Goal: Task Accomplishment & Management: Manage account settings

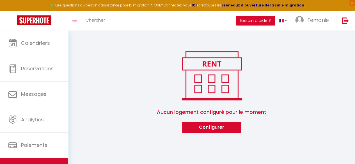
click at [129, 26] on div "Toggle menubar Chercher BUTTON Besoin d'aide ? Temanie Paramètres Équipe" at bounding box center [196, 21] width 310 height 20
click at [270, 1] on div "🟢 Des questions ou besoin d'assistance pour la migration AirBnB? Connectez-vous…" at bounding box center [177, 5] width 355 height 11
click at [316, 20] on span "Temanie" at bounding box center [318, 20] width 22 height 7
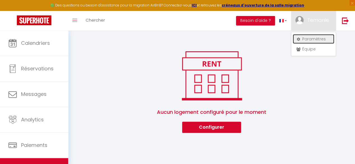
click at [317, 40] on link "Paramètres" at bounding box center [314, 39] width 42 height 10
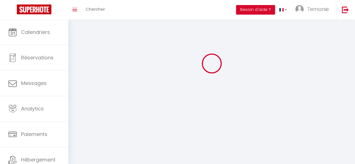
scroll to position [96, 0]
type input "Temanie"
type input "GOMIS"
type input "[PHONE_NUMBER]"
type input "[STREET_ADDRESS]"
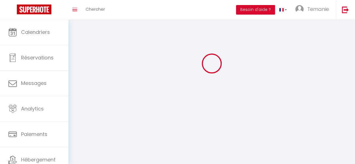
type input "72560"
type input "Changé"
type input "SpxjWKj910OtNLUBOEwG60YNI"
type input "ZIWiitFFfzkPJr8oZJsG5eyUG"
type input "[URL][DOMAIN_NAME]"
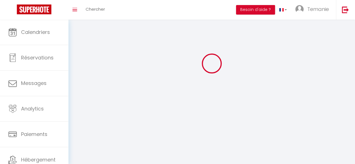
select select "1"
select select "28"
select select "fr"
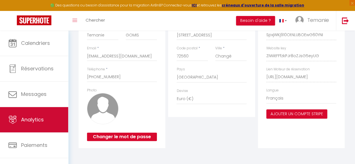
scroll to position [33, 0]
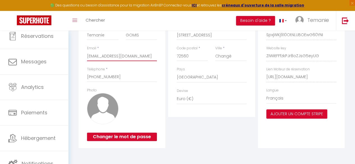
drag, startPoint x: 111, startPoint y: 57, endPoint x: 114, endPoint y: 58, distance: 3.4
click at [114, 58] on input "[EMAIL_ADDRESS][DOMAIN_NAME]" at bounding box center [122, 56] width 70 height 10
drag, startPoint x: 139, startPoint y: 56, endPoint x: 81, endPoint y: 59, distance: 58.4
click at [81, 59] on div "Profil Utilisateur Prénom * Temanie Nom * GOMIS Email * serenimmo72@gmail.com T…" at bounding box center [122, 74] width 87 height 148
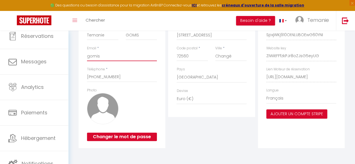
type input "gomis.temanie@outlook.fr"
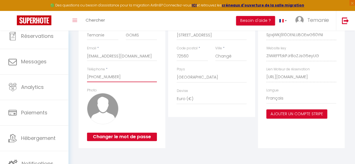
type input "0651393867"
click at [80, 82] on div "Profil Utilisateur Prénom * Temanie Nom * GOMIS Email * gomis.temanie@outlook.f…" at bounding box center [122, 74] width 87 height 148
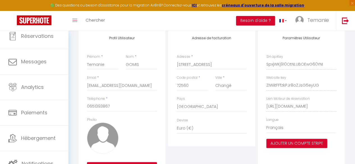
scroll to position [96, 0]
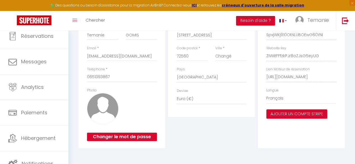
click at [167, 53] on div "Adresse de facturation Adresse * 42 RUE DU GRAND PIN Code postal * 72560 Ville …" at bounding box center [211, 74] width 89 height 148
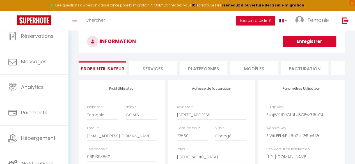
scroll to position [12, 0]
click at [308, 44] on button "Enregistrer" at bounding box center [309, 41] width 53 height 11
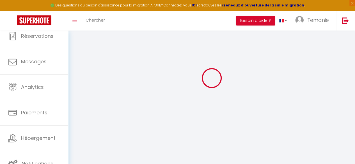
scroll to position [16, 0]
click at [114, 28] on div "Toggle menubar Chercher BUTTON Besoin d'aide ? Temanie Paramètres Équipe" at bounding box center [196, 21] width 310 height 20
click at [119, 20] on div "Toggle menubar Chercher BUTTON Besoin d'aide ? Temanie Paramètres Équipe" at bounding box center [196, 21] width 310 height 20
click at [197, 6] on strong "ICI" at bounding box center [194, 5] width 5 height 5
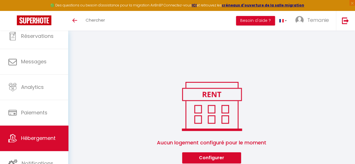
click at [35, 147] on link "Hébergement" at bounding box center [34, 138] width 68 height 25
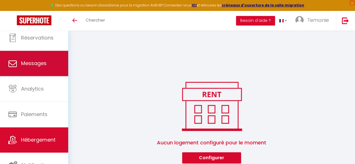
scroll to position [13, 0]
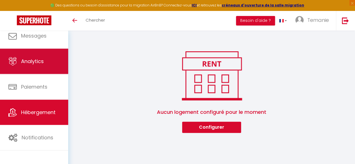
click at [22, 69] on link "Analytics" at bounding box center [34, 61] width 68 height 25
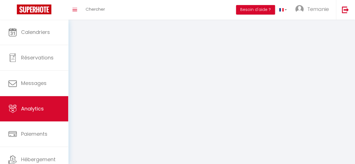
select select "2025"
select select "9"
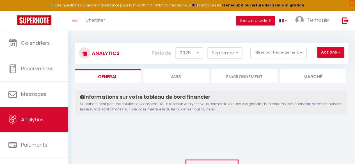
scroll to position [32, 0]
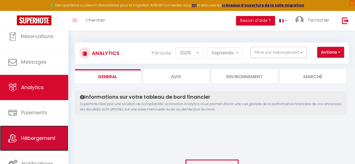
click at [40, 132] on link "Hébergement" at bounding box center [34, 138] width 68 height 25
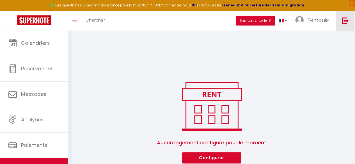
click at [344, 22] on img at bounding box center [345, 20] width 7 height 7
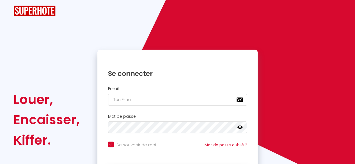
checkbox input "true"
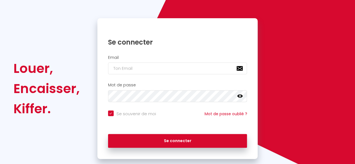
scroll to position [43, 0]
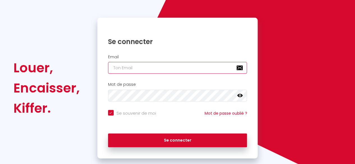
click at [142, 69] on input "email" at bounding box center [177, 68] width 139 height 12
type input "g"
checkbox input "true"
type input "go"
checkbox input "true"
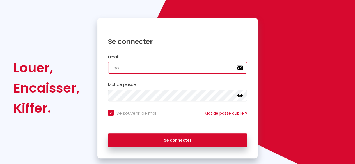
type input "gom"
checkbox input "true"
type input "gomi"
checkbox input "true"
type input "gomis"
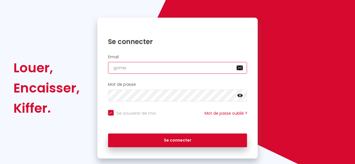
checkbox input "true"
type input "[EMAIL_ADDRESS][DOMAIN_NAME]"
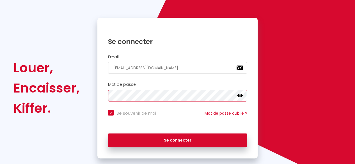
click at [108, 134] on button "Se connecter" at bounding box center [177, 141] width 139 height 14
checkbox input "true"
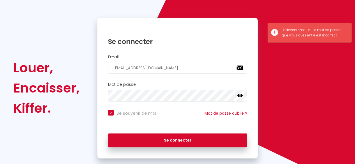
click at [120, 86] on h2 "Mot de passe" at bounding box center [177, 84] width 139 height 5
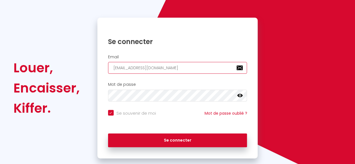
type input "Temanie GOMIS"
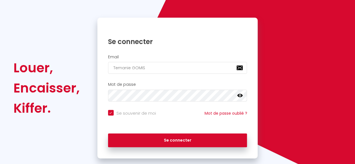
checkbox input "true"
click at [239, 97] on icon at bounding box center [240, 96] width 6 height 6
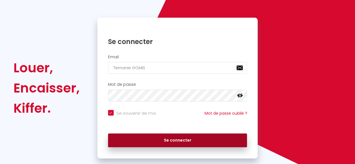
click at [177, 144] on button "Se connecter" at bounding box center [177, 141] width 139 height 14
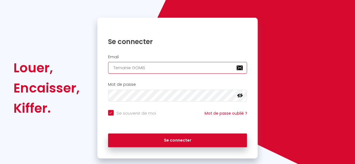
drag, startPoint x: 145, startPoint y: 68, endPoint x: 71, endPoint y: 59, distance: 74.9
click at [71, 59] on div "Louer, Encaisser, Kiffer. Se connecter Email Temanie GOMIS Mot de passe false S…" at bounding box center [177, 88] width 335 height 141
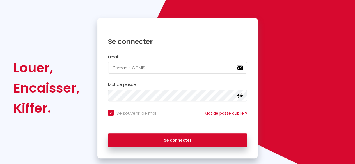
click at [71, 59] on div "Louer," at bounding box center [46, 68] width 66 height 20
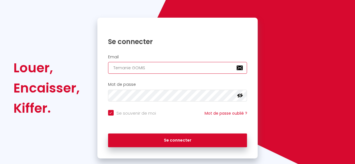
drag, startPoint x: 153, startPoint y: 68, endPoint x: 107, endPoint y: 60, distance: 47.0
click at [107, 60] on div "Email Temanie GOMIS" at bounding box center [177, 64] width 153 height 19
type input "g"
checkbox input "true"
type input "go"
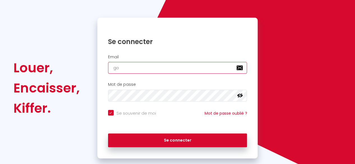
checkbox input "true"
type input "gom"
checkbox input "true"
type input "gomi"
checkbox input "true"
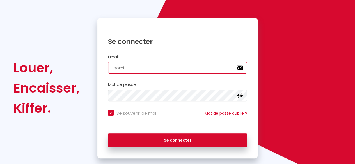
type input "gomis"
checkbox input "true"
type input "[EMAIL_ADDRESS][DOMAIN_NAME]"
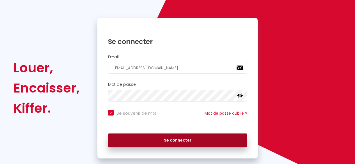
click at [186, 139] on button "Se connecter" at bounding box center [177, 141] width 139 height 14
checkbox input "true"
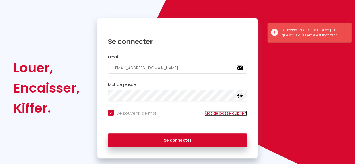
click at [238, 112] on link "Mot de passe oublié ?" at bounding box center [225, 114] width 43 height 6
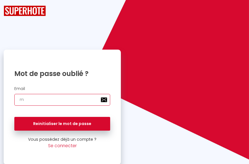
click at [54, 102] on input "m" at bounding box center [62, 100] width 96 height 12
drag, startPoint x: 54, startPoint y: 102, endPoint x: 0, endPoint y: 92, distance: 54.5
click at [0, 92] on div "Mot de passe oublié ? Email m Reinitialiser le mot de passe Vous possédez déjà …" at bounding box center [62, 107] width 124 height 115
type input "[EMAIL_ADDRESS][DOMAIN_NAME]"
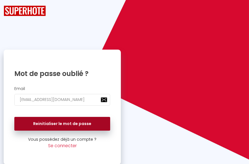
click at [80, 125] on button "Reinitialiser le mot de passe" at bounding box center [62, 124] width 96 height 14
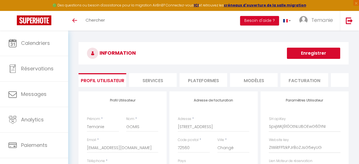
select select "28"
select select "fr"
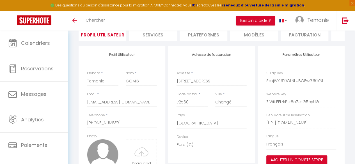
scroll to position [46, 0]
click at [140, 107] on input "serenimmo72@gmail.com" at bounding box center [122, 102] width 70 height 10
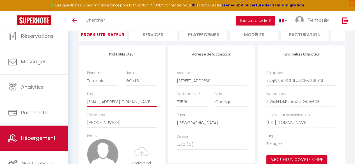
drag, startPoint x: 140, startPoint y: 107, endPoint x: 18, endPoint y: 133, distance: 124.6
click at [18, 133] on div "🟢 Des questions ou besoin d'assistance pour la migration AirBnB? Connectez-vous…" at bounding box center [177, 110] width 355 height 250
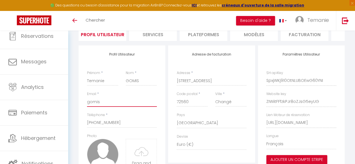
type input "[EMAIL_ADDRESS][DOMAIN_NAME]"
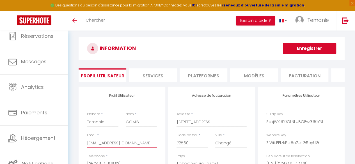
scroll to position [4, 0]
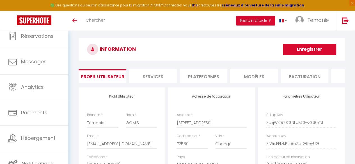
click at [311, 51] on button "Enregistrer" at bounding box center [309, 49] width 53 height 11
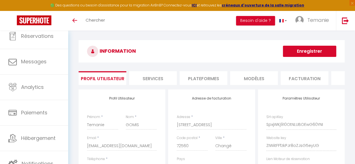
click at [314, 51] on button "Enregistrer" at bounding box center [309, 51] width 53 height 11
click at [298, 55] on button "Enregistrer" at bounding box center [309, 51] width 53 height 11
click at [199, 64] on div "INFORMATION Enregistrer" at bounding box center [212, 53] width 266 height 26
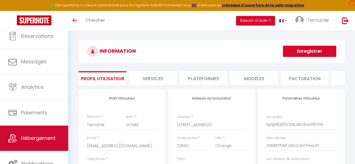
scroll to position [33, 0]
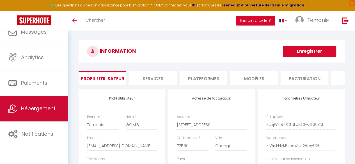
click at [41, 108] on span "Hébergement" at bounding box center [38, 108] width 35 height 7
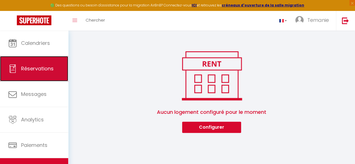
click at [34, 70] on span "Réservations" at bounding box center [37, 68] width 33 height 7
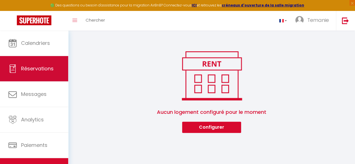
select select "not_cancelled"
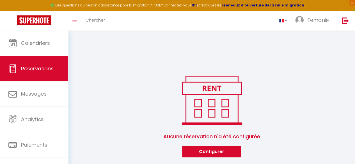
scroll to position [31, 0]
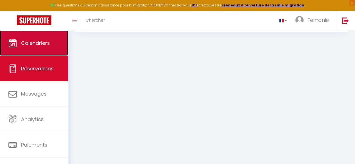
click at [34, 41] on span "Calendriers" at bounding box center [35, 43] width 29 height 7
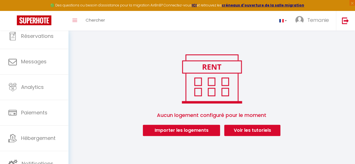
scroll to position [30, 0]
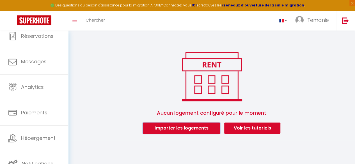
click at [200, 129] on button "Importer les logements" at bounding box center [181, 128] width 77 height 11
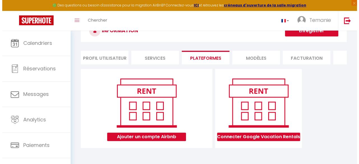
scroll to position [31, 0]
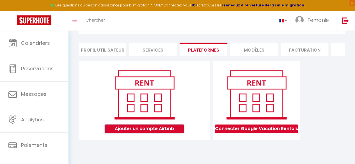
click at [162, 133] on button "Ajouter un compte Airbnb" at bounding box center [144, 129] width 79 height 8
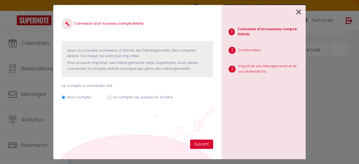
click at [154, 98] on label "Le compte de quelqu'un d'autre" at bounding box center [142, 98] width 59 height 6
click at [111, 98] on input "Le compte de quelqu'un d'autre" at bounding box center [110, 98] width 4 height 4
radio input "true"
radio input "false"
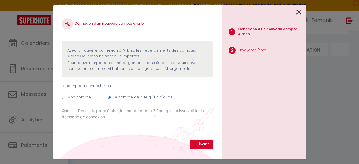
click at [121, 125] on input "Email connexion Airbnb" at bounding box center [137, 125] width 151 height 10
click at [187, 126] on input "Email connexion Airbnb" at bounding box center [137, 125] width 151 height 10
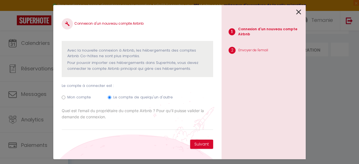
click at [163, 9] on div "Connexion d'un nouveau compte Airbnb Avec la nouvelle connexion à Airbnb, les h…" at bounding box center [137, 82] width 168 height 154
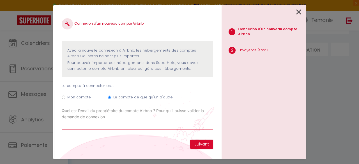
click at [146, 127] on input "Email connexion Airbnb" at bounding box center [137, 125] width 151 height 10
click at [171, 125] on input "Email connexion Airbnb" at bounding box center [137, 125] width 151 height 10
click at [157, 127] on input "Email connexion Airbnb" at bounding box center [137, 125] width 151 height 10
click at [135, 127] on input "Email connexion Airbnb" at bounding box center [137, 125] width 151 height 10
click at [87, 125] on input "Email connexion Airbnb" at bounding box center [137, 125] width 151 height 10
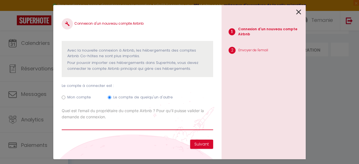
click at [127, 128] on input "Email connexion Airbnb" at bounding box center [137, 125] width 151 height 10
click at [132, 126] on input "[EMAIL_ADDRESS][DOMAIN_NAME]" at bounding box center [137, 125] width 151 height 10
type input "[EMAIL_ADDRESS][DOMAIN_NAME]"
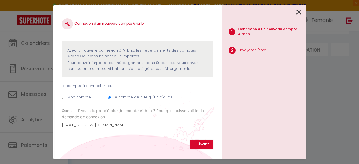
click at [145, 139] on div "Connexion d'un nouveau compte Airbnb Avec la nouvelle connexion à Airbnb, les h…" at bounding box center [137, 76] width 151 height 126
click at [204, 145] on button "Suivant" at bounding box center [201, 145] width 23 height 10
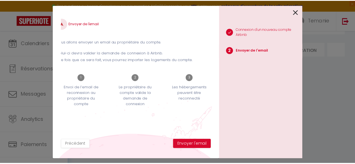
scroll to position [0, 0]
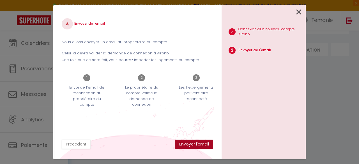
click at [199, 145] on button "Envoyer l'email" at bounding box center [194, 145] width 38 height 10
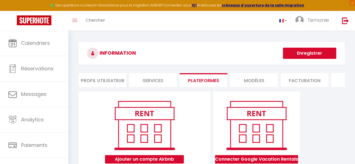
scroll to position [62, 0]
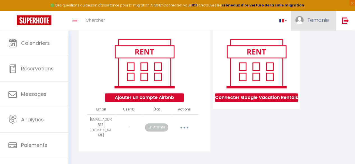
click at [305, 22] on link "Temanie" at bounding box center [313, 21] width 45 height 20
click at [312, 36] on link "Paramètres" at bounding box center [314, 39] width 42 height 10
click at [320, 40] on link "Paramètres" at bounding box center [314, 39] width 42 height 10
click at [331, 105] on div "Ajouter un compte Airbnb Email User ID État Actions lberloty@upyourbizz.fr - En…" at bounding box center [211, 92] width 269 height 125
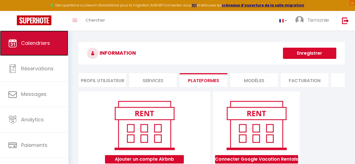
click at [36, 37] on link "Calendriers" at bounding box center [34, 43] width 68 height 25
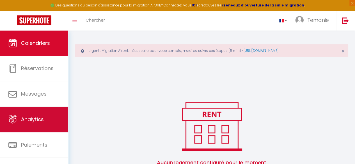
scroll to position [32, 0]
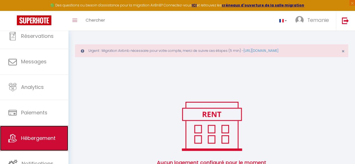
click at [41, 135] on span "Hébergement" at bounding box center [38, 138] width 35 height 7
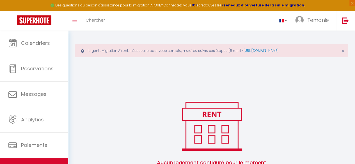
scroll to position [31, 0]
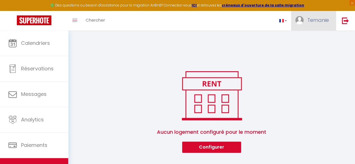
click at [322, 18] on span "Temanie" at bounding box center [318, 20] width 22 height 7
click at [312, 43] on link "Paramètres" at bounding box center [314, 39] width 42 height 10
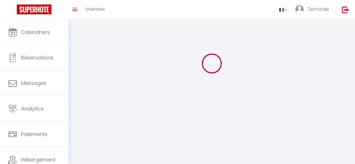
type input "Temanie"
type input "GOMIS"
type input "[PHONE_NUMBER]"
type input "[STREET_ADDRESS]"
type input "72560"
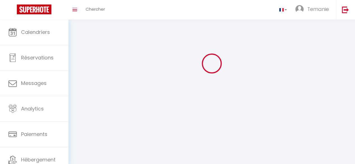
type input "Changé"
type input "SpxjWKj910OtNLUBOEwG60YNI"
type input "ZIWiitFFfzkPJr8oZJsG5eyUG"
type input "SpxjWKj910OtNLUBOEwG60YNI"
type input "ZIWiitFFfzkPJr8oZJsG5eyUG"
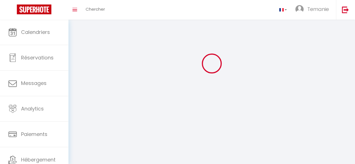
type input "[URL][DOMAIN_NAME]"
select select "28"
select select "fr"
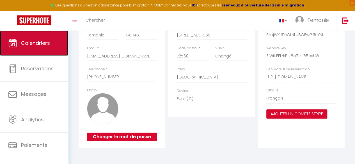
click at [37, 40] on span "Calendriers" at bounding box center [35, 43] width 29 height 7
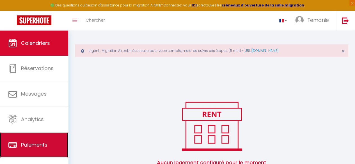
click at [41, 154] on link "Paiements" at bounding box center [34, 144] width 68 height 25
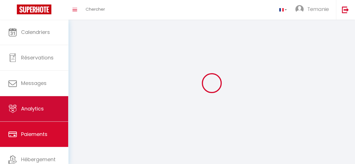
select select "2"
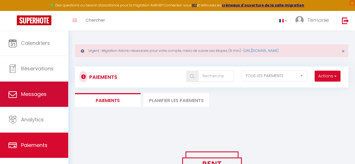
scroll to position [32, 0]
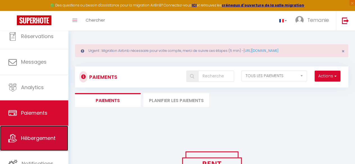
click at [36, 139] on span "Hébergement" at bounding box center [38, 138] width 35 height 7
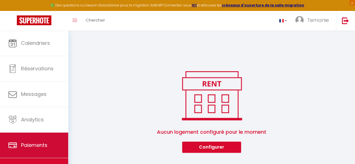
scroll to position [32, 0]
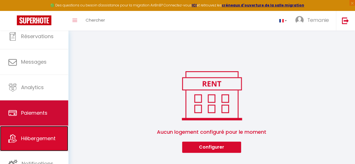
click at [32, 139] on span "Hébergement" at bounding box center [38, 138] width 35 height 7
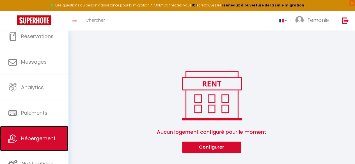
scroll to position [0, 0]
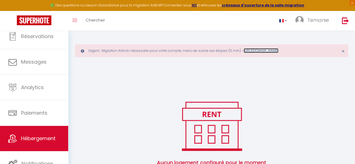
click at [278, 52] on link "https://superhote.com/migration-airbnb" at bounding box center [260, 50] width 35 height 5
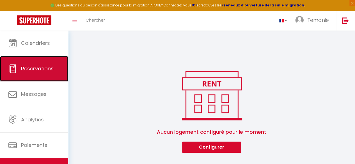
click at [34, 67] on span "Réservations" at bounding box center [37, 68] width 33 height 7
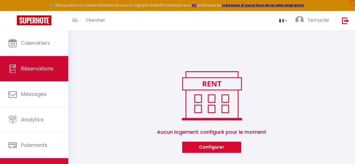
select select "not_cancelled"
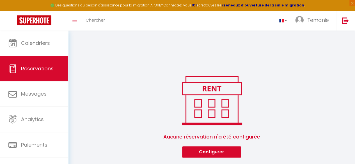
scroll to position [31, 0]
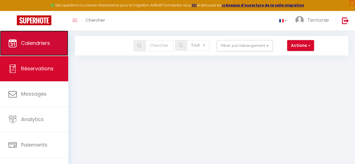
click at [35, 42] on span "Calendriers" at bounding box center [35, 43] width 29 height 7
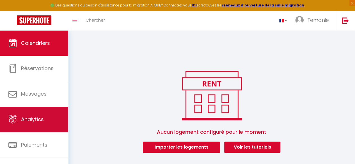
scroll to position [32, 0]
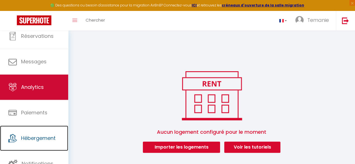
click at [35, 128] on link "Hébergement" at bounding box center [34, 138] width 68 height 25
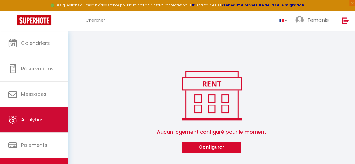
scroll to position [32, 0]
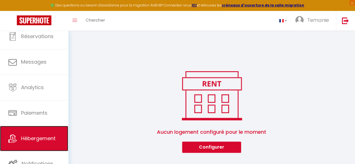
click at [39, 143] on link "Hébergement" at bounding box center [34, 138] width 68 height 25
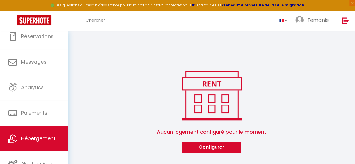
click at [238, 29] on div "Toggle menubar Chercher BUTTON Temanie Paramètres" at bounding box center [196, 21] width 310 height 20
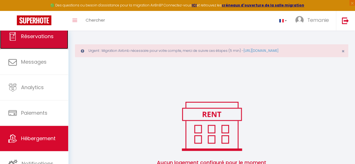
click at [45, 40] on link "Réservations" at bounding box center [34, 36] width 68 height 25
select select "not_cancelled"
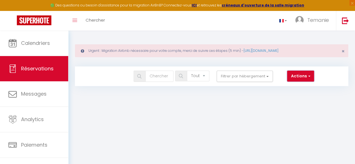
click at [299, 76] on button "Actions" at bounding box center [300, 76] width 27 height 11
click at [174, 106] on body "🟢 Des questions ou besoin d'assistance pour la migration AirBnB? Connectez-vous…" at bounding box center [177, 113] width 355 height 164
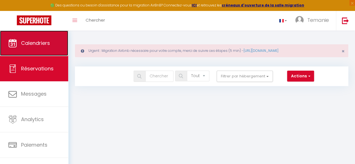
click at [26, 37] on link "Calendriers" at bounding box center [34, 43] width 68 height 25
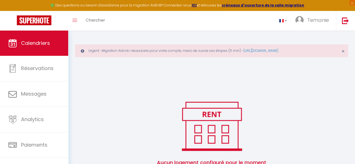
scroll to position [31, 0]
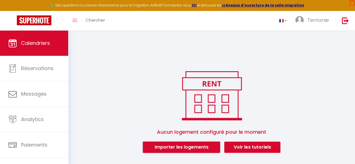
click at [204, 148] on button "Importer les logements" at bounding box center [181, 147] width 77 height 11
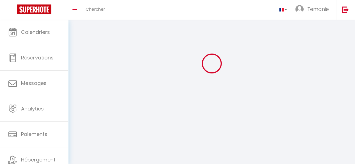
scroll to position [62, 0]
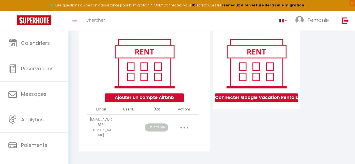
click at [185, 127] on button "button" at bounding box center [184, 127] width 15 height 11
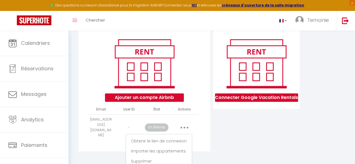
scroll to position [75, 0]
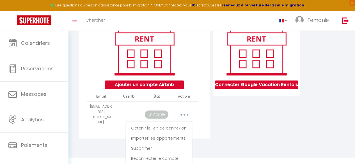
click at [224, 137] on div "Ajouter un compte Airbnb Email User ID État Actions lberloty@upyourbizz.fr - En…" at bounding box center [212, 79] width 266 height 128
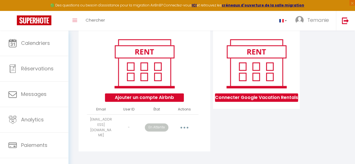
drag, startPoint x: 210, startPoint y: 123, endPoint x: 215, endPoint y: 128, distance: 7.7
click at [210, 123] on div "Ajouter un compte Airbnb Email User ID État Actions lberloty@upyourbizz.fr - En…" at bounding box center [145, 91] width 132 height 122
click at [213, 114] on div "Connecter Google Vacation Rentals" at bounding box center [256, 92] width 89 height 125
click at [72, 75] on div "INFORMATION Enregistrer Profil Utilisateur Services Plateformes MODÈLES Factura…" at bounding box center [211, 70] width 287 height 202
click at [74, 34] on div "INFORMATION Enregistrer Profil Utilisateur Services Plateformes MODÈLES Factura…" at bounding box center [211, 70] width 287 height 202
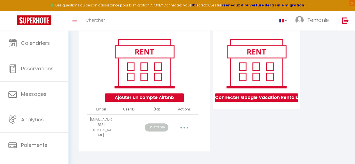
click at [74, 34] on div "INFORMATION Enregistrer Profil Utilisateur Services Plateformes MODÈLES Factura…" at bounding box center [211, 70] width 287 height 202
click at [242, 130] on div "Connecter Google Vacation Rentals" at bounding box center [256, 92] width 89 height 125
click at [213, 113] on div "Connecter Google Vacation Rentals" at bounding box center [256, 92] width 89 height 125
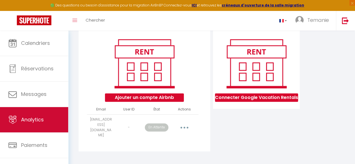
scroll to position [33, 0]
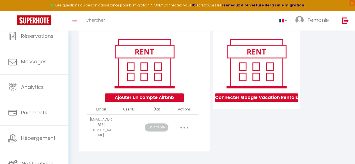
click at [70, 61] on div "INFORMATION Enregistrer Profil Utilisateur Services Plateformes MODÈLES Factura…" at bounding box center [211, 70] width 287 height 202
click at [72, 63] on div "INFORMATION Enregistrer Profil Utilisateur Services Plateformes MODÈLES Factura…" at bounding box center [211, 70] width 287 height 202
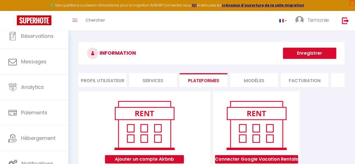
click at [69, 31] on div "INFORMATION Enregistrer Profil Utilisateur Services Plateformes MODÈLES Factura…" at bounding box center [211, 132] width 287 height 202
click at [223, 36] on div "INFORMATION Enregistrer Profil Utilisateur Services Plateformes MODÈLES Factura…" at bounding box center [211, 132] width 287 height 202
drag, startPoint x: 72, startPoint y: 96, endPoint x: 70, endPoint y: 104, distance: 8.3
click at [70, 104] on div "INFORMATION Enregistrer Profil Utilisateur Services Plateformes MODÈLES Factura…" at bounding box center [211, 132] width 287 height 202
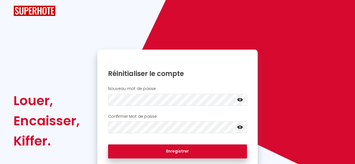
click at [105, 118] on div "Confirmer Mot de passe false" at bounding box center [177, 123] width 153 height 19
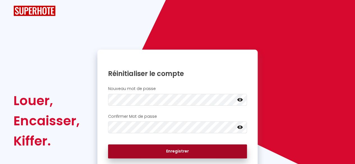
click at [185, 151] on button "Enregistrer" at bounding box center [177, 151] width 139 height 14
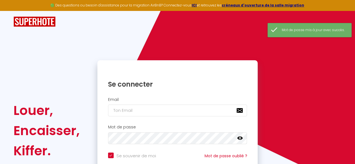
scroll to position [53, 0]
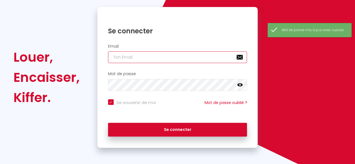
click at [158, 58] on input "email" at bounding box center [177, 57] width 139 height 12
type input "g"
checkbox input "true"
type input "go"
checkbox input "true"
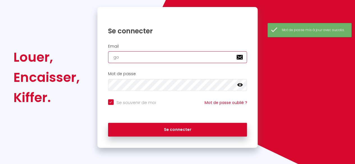
type input "gom"
checkbox input "true"
type input "gomi"
checkbox input "true"
type input "gomis"
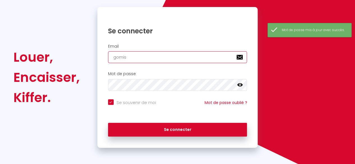
checkbox input "true"
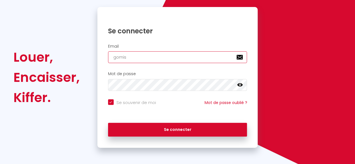
type input "[EMAIL_ADDRESS][DOMAIN_NAME]"
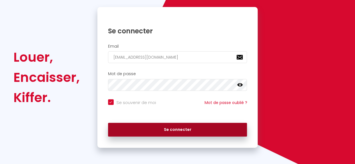
click at [129, 127] on button "Se connecter" at bounding box center [177, 130] width 139 height 14
checkbox input "true"
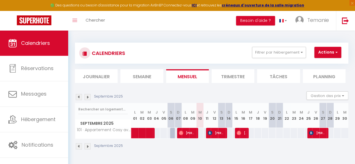
scroll to position [31, 0]
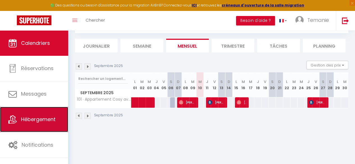
click at [38, 116] on span "Hébergement" at bounding box center [38, 119] width 35 height 7
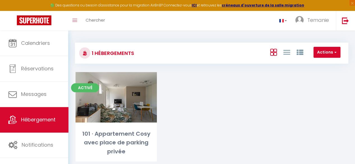
click at [79, 10] on div "🟢 Des questions ou besoin d'assistance pour la migration AirBnB? Connectez-vous…" at bounding box center [177, 5] width 355 height 11
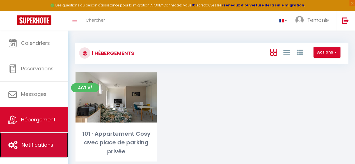
click at [35, 147] on span "Notifications" at bounding box center [38, 144] width 32 height 7
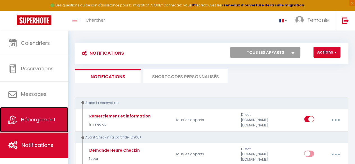
click at [29, 120] on span "Hébergement" at bounding box center [38, 119] width 35 height 7
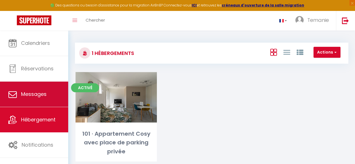
scroll to position [31, 0]
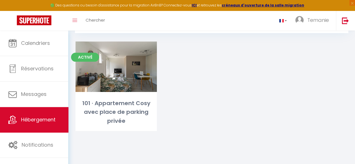
click at [311, 133] on div "Activé Editer 101 · Appartement Cosy avec place de parking privée" at bounding box center [211, 94] width 286 height 104
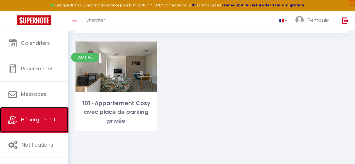
click at [40, 117] on span "Hébergement" at bounding box center [38, 119] width 35 height 7
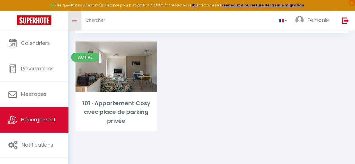
click at [75, 22] on link "Toggle menubar" at bounding box center [74, 21] width 13 height 20
click at [93, 19] on span "Chercher" at bounding box center [95, 20] width 19 height 6
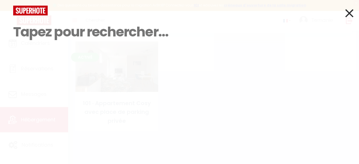
click at [347, 15] on icon at bounding box center [349, 13] width 8 height 14
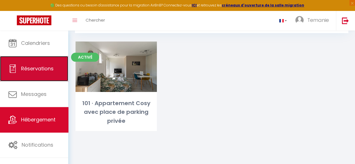
click at [38, 68] on span "Réservations" at bounding box center [37, 68] width 33 height 7
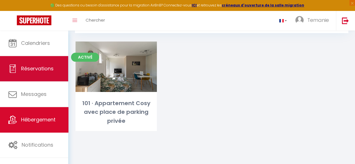
select select "not_cancelled"
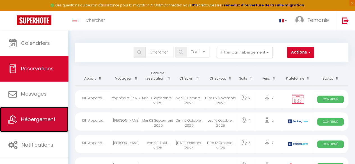
click at [40, 109] on link "Hébergement" at bounding box center [34, 119] width 68 height 25
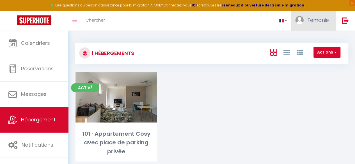
click at [324, 20] on span "Temanie" at bounding box center [318, 20] width 22 height 7
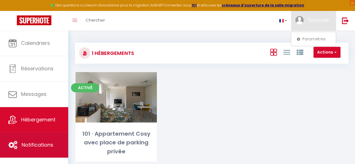
scroll to position [31, 0]
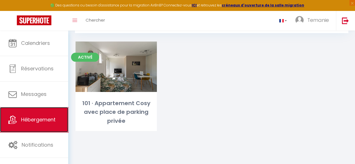
click at [37, 118] on span "Hébergement" at bounding box center [38, 119] width 35 height 7
click at [38, 111] on link "Hébergement" at bounding box center [34, 119] width 68 height 25
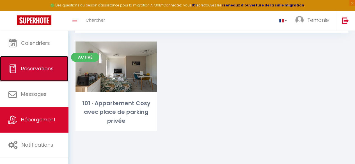
click at [35, 64] on link "Réservations" at bounding box center [34, 68] width 68 height 25
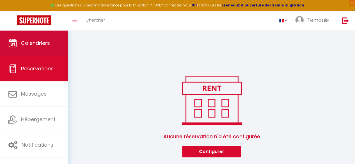
scroll to position [302, 0]
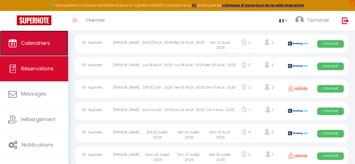
click at [38, 47] on link "Calendriers" at bounding box center [34, 43] width 68 height 25
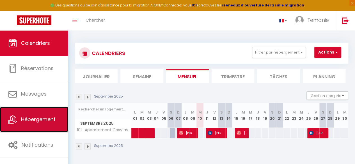
click at [33, 122] on span "Hébergement" at bounding box center [38, 119] width 35 height 7
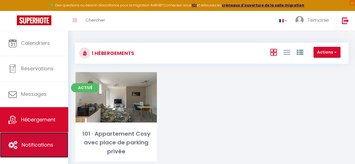
click at [31, 142] on span "Notifications" at bounding box center [38, 144] width 32 height 7
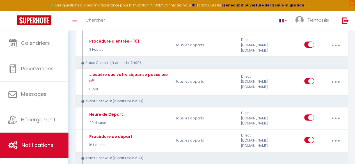
scroll to position [131, 0]
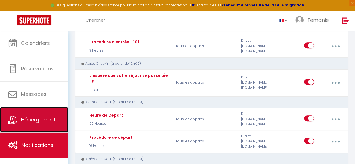
click at [44, 118] on span "Hébergement" at bounding box center [38, 119] width 35 height 7
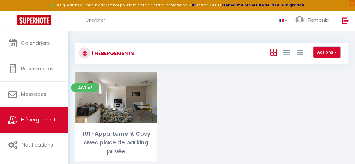
click at [335, 53] on span "button" at bounding box center [334, 52] width 3 height 6
click at [321, 63] on li "Nouveau groupe" at bounding box center [314, 64] width 51 height 6
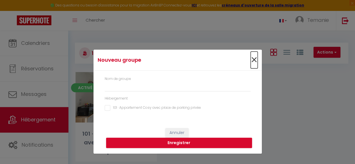
click at [254, 58] on span "×" at bounding box center [253, 60] width 7 height 17
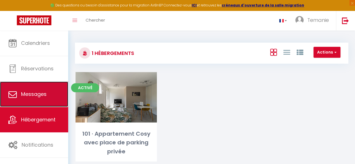
click at [38, 105] on link "Messages" at bounding box center [34, 94] width 68 height 25
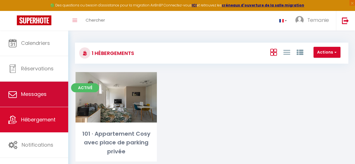
select select "message"
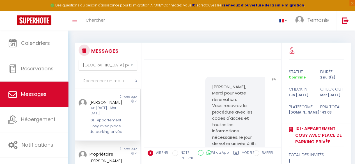
scroll to position [128, 0]
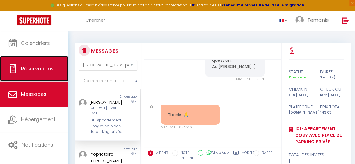
click at [39, 73] on link "Réservations" at bounding box center [34, 68] width 68 height 25
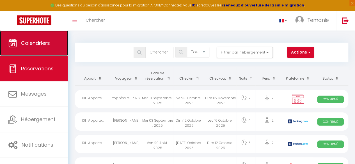
click at [17, 51] on link "Calendriers" at bounding box center [34, 43] width 68 height 25
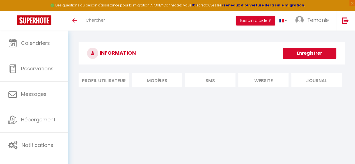
scroll to position [31, 0]
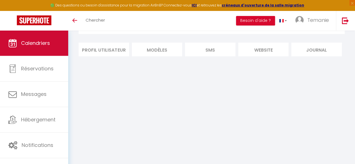
click at [33, 45] on span "Calendriers" at bounding box center [35, 43] width 29 height 7
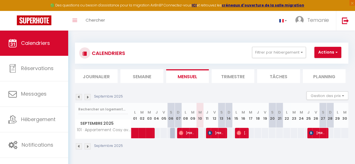
scroll to position [31, 0]
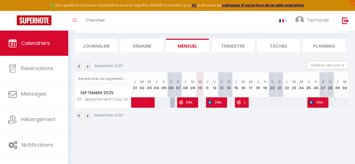
click at [72, 36] on div "CALENDRIERS Filtrer par hébergement Tous 101 · Appartement Cosy avec place de p…" at bounding box center [211, 66] width 287 height 132
click at [342, 19] on img at bounding box center [345, 20] width 7 height 7
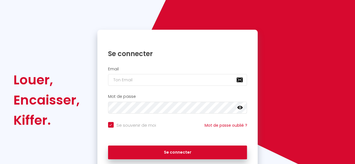
scroll to position [53, 0]
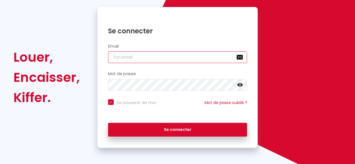
click at [177, 59] on input "email" at bounding box center [177, 57] width 139 height 12
type input "[EMAIL_ADDRESS][DOMAIN_NAME]"
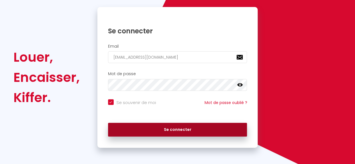
click at [210, 129] on button "Se connecter" at bounding box center [177, 130] width 139 height 14
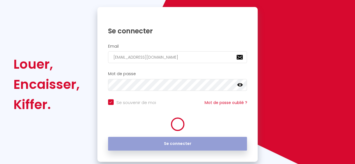
checkbox input "true"
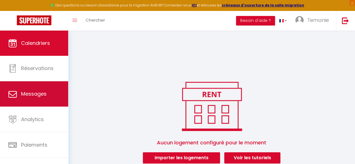
scroll to position [32, 0]
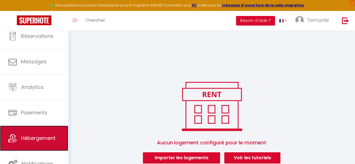
click at [30, 143] on link "Hébergement" at bounding box center [34, 138] width 68 height 25
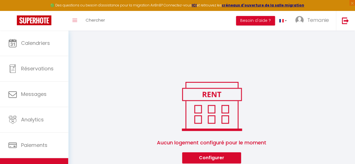
scroll to position [31, 0]
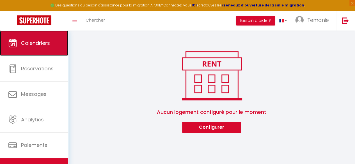
click at [28, 36] on link "Calendriers" at bounding box center [34, 43] width 68 height 25
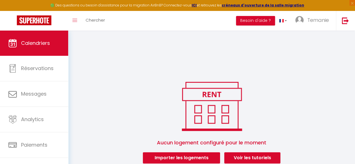
scroll to position [31, 0]
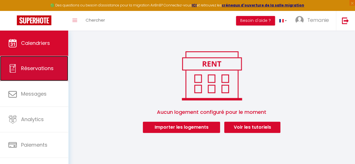
click at [44, 68] on span "Réservations" at bounding box center [37, 68] width 33 height 7
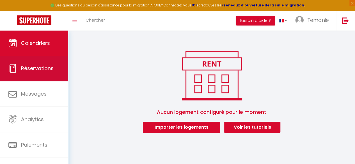
select select "not_cancelled"
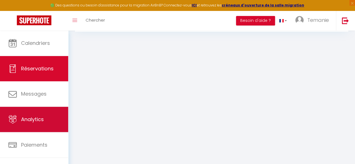
scroll to position [32, 0]
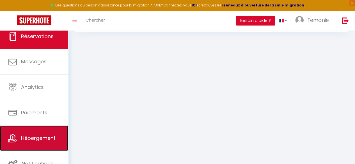
click at [32, 139] on span "Hébergement" at bounding box center [38, 138] width 35 height 7
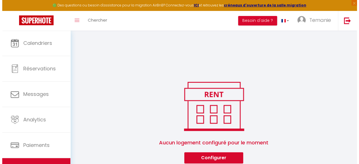
scroll to position [31, 0]
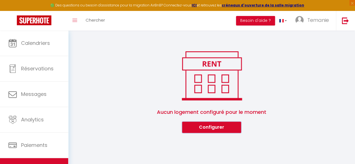
click at [213, 130] on button "Configurer" at bounding box center [211, 127] width 59 height 11
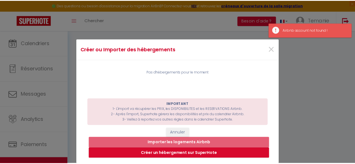
scroll to position [52, 0]
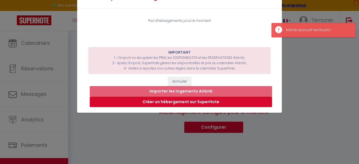
click at [279, 138] on div "IMPORTANT 1- L'import va récupérer les PRIX, les DISPONIBILITES et les RESERVAT…" at bounding box center [179, 102] width 205 height 126
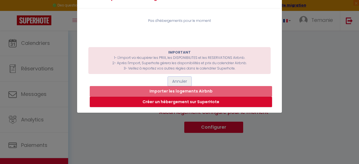
click at [179, 81] on button "Annuler" at bounding box center [179, 82] width 23 height 10
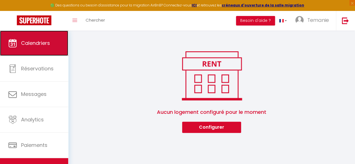
click at [37, 48] on link "Calendriers" at bounding box center [34, 43] width 68 height 25
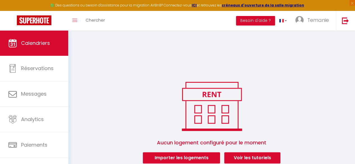
scroll to position [31, 0]
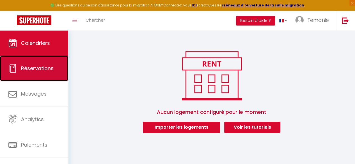
click at [38, 65] on span "Réservations" at bounding box center [37, 68] width 33 height 7
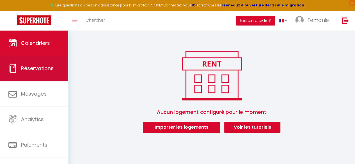
select select "not_cancelled"
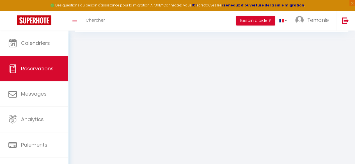
scroll to position [31, 0]
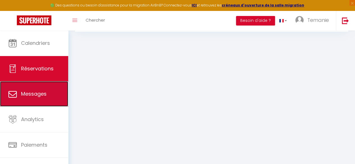
click at [27, 103] on link "Messages" at bounding box center [34, 93] width 68 height 25
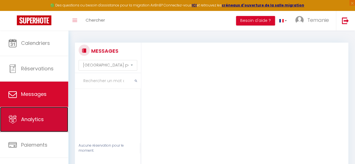
click at [29, 120] on span "Analytics" at bounding box center [32, 119] width 23 height 7
select select "2025"
select select "9"
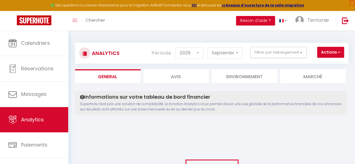
scroll to position [32, 0]
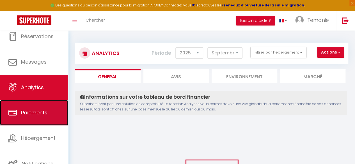
click at [38, 116] on link "Paiements" at bounding box center [34, 112] width 68 height 25
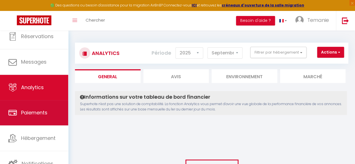
select select "2"
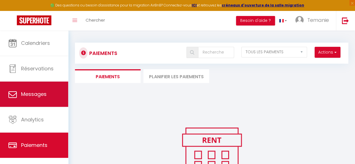
scroll to position [32, 0]
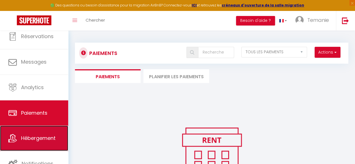
click at [22, 135] on span "Hébergement" at bounding box center [38, 138] width 35 height 7
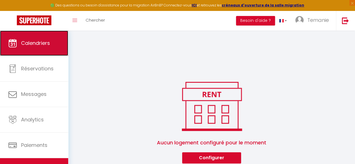
click at [31, 40] on span "Calendriers" at bounding box center [35, 43] width 29 height 7
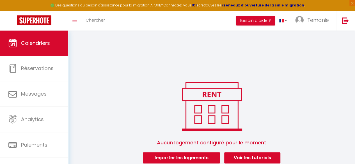
scroll to position [31, 0]
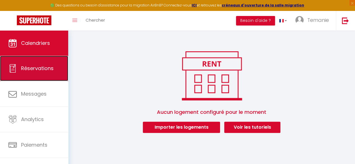
click at [43, 67] on span "Réservations" at bounding box center [37, 68] width 33 height 7
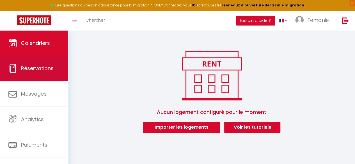
select select "not_cancelled"
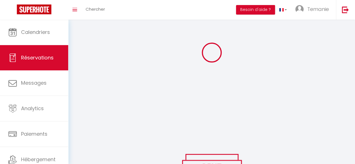
scroll to position [31, 0]
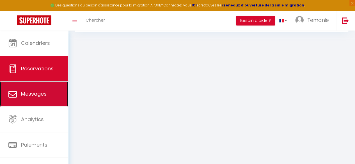
click at [34, 88] on link "Messages" at bounding box center [34, 93] width 68 height 25
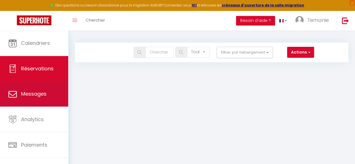
select select "message"
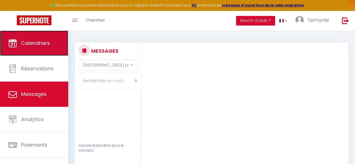
click at [17, 43] on link "Calendriers" at bounding box center [34, 43] width 68 height 25
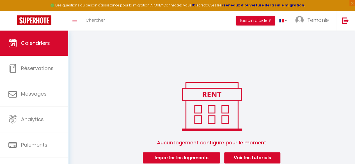
scroll to position [31, 0]
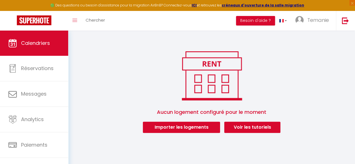
click at [221, 124] on div "Importer les logements Voir les tutoriels" at bounding box center [211, 127] width 137 height 11
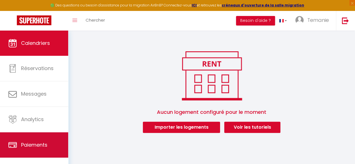
scroll to position [32, 0]
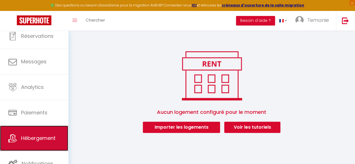
click at [39, 137] on span "Hébergement" at bounding box center [38, 138] width 35 height 7
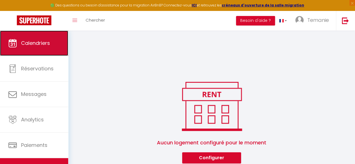
click at [43, 47] on link "Calendriers" at bounding box center [34, 43] width 68 height 25
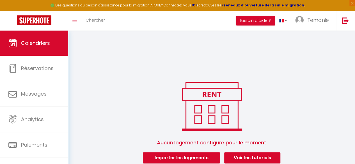
scroll to position [31, 0]
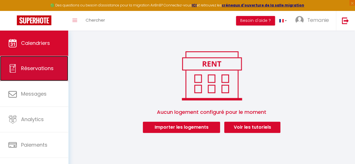
click at [32, 63] on link "Réservations" at bounding box center [34, 68] width 68 height 25
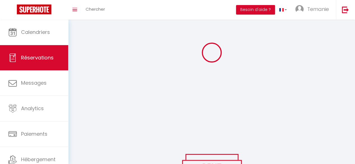
scroll to position [31, 0]
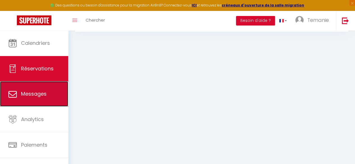
click at [8, 95] on icon at bounding box center [12, 94] width 8 height 8
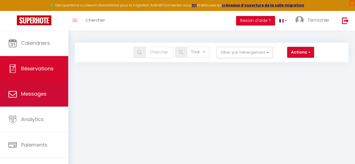
select select "message"
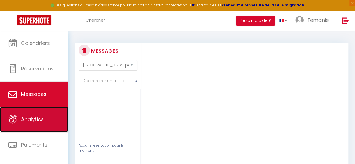
click at [37, 123] on link "Analytics" at bounding box center [34, 119] width 68 height 25
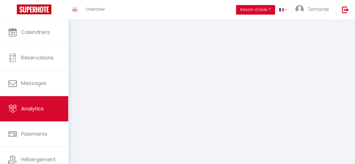
select select "2025"
select select "9"
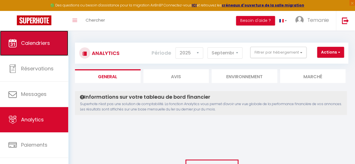
click at [27, 42] on span "Calendriers" at bounding box center [35, 43] width 29 height 7
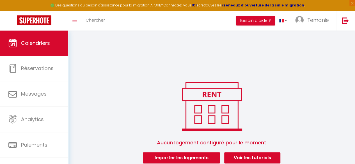
scroll to position [31, 0]
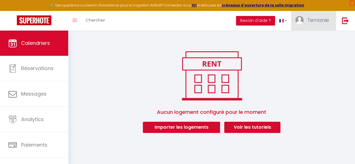
click at [311, 16] on link "Temanie" at bounding box center [313, 21] width 45 height 20
click at [307, 40] on link "Paramètres" at bounding box center [314, 39] width 42 height 10
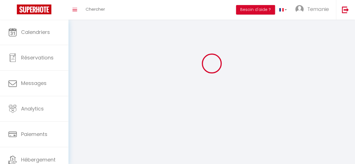
type input "Temanie"
type input "GOMIS"
type input "[PHONE_NUMBER]"
type input "[STREET_ADDRESS]"
type input "72560"
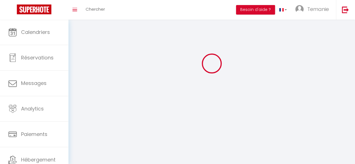
type input "Changé"
type input "SpxjWKj910OtNLUBOEwG60YNI"
type input "ZIWiitFFfzkPJr8oZJsG5eyUG"
type input "[URL][DOMAIN_NAME]"
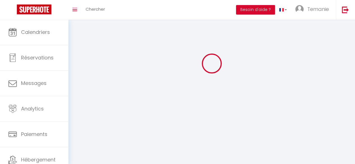
select select "28"
select select "fr"
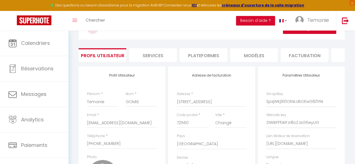
scroll to position [0, 0]
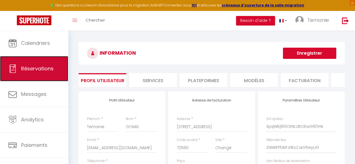
click at [50, 76] on link "Réservations" at bounding box center [34, 68] width 68 height 25
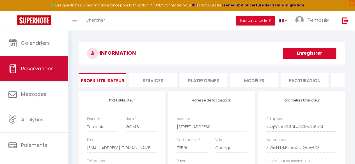
select select "not_cancelled"
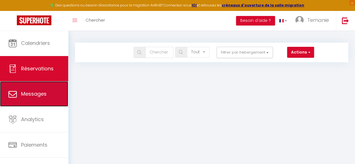
click at [33, 97] on span "Messages" at bounding box center [34, 93] width 26 height 7
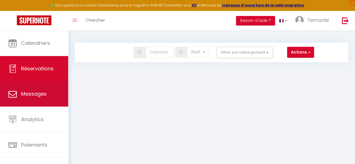
select select "message"
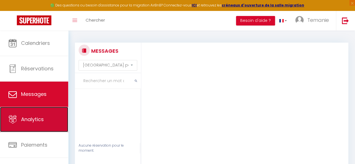
click at [32, 118] on span "Analytics" at bounding box center [32, 119] width 23 height 7
select select "2025"
select select "9"
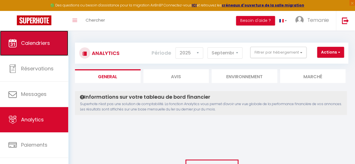
click at [29, 46] on span "Calendriers" at bounding box center [35, 43] width 29 height 7
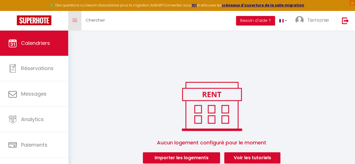
click at [78, 22] on link "Toggle menubar" at bounding box center [74, 21] width 13 height 20
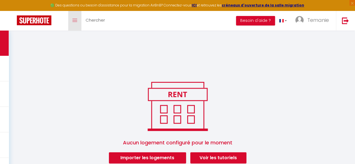
click at [78, 22] on link "Toggle menubar" at bounding box center [74, 21] width 13 height 20
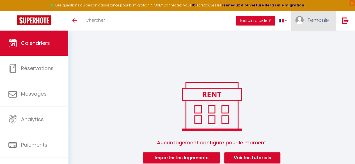
click at [319, 25] on link "Temanie" at bounding box center [313, 21] width 45 height 20
click at [107, 65] on div "Aucun logement configuré pour le moment Importer les logements Voir les tutorie…" at bounding box center [211, 101] width 287 height 140
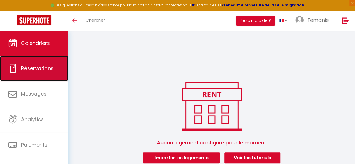
click at [43, 59] on link "Réservations" at bounding box center [34, 68] width 68 height 25
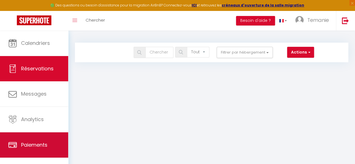
scroll to position [32, 0]
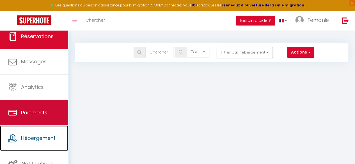
click at [36, 142] on link "Hébergement" at bounding box center [34, 138] width 68 height 25
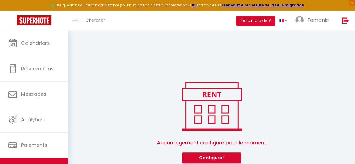
scroll to position [31, 0]
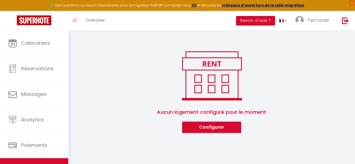
click at [213, 128] on button "Configurer" at bounding box center [211, 127] width 59 height 11
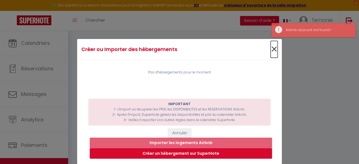
click at [273, 51] on span "×" at bounding box center [274, 49] width 7 height 17
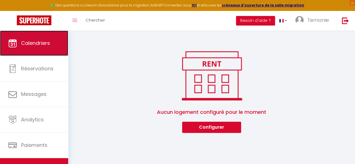
click at [28, 42] on span "Calendriers" at bounding box center [35, 43] width 29 height 7
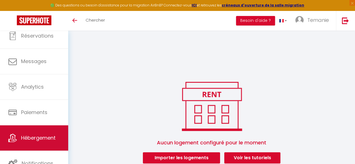
click at [32, 132] on link "Hébergement" at bounding box center [34, 137] width 68 height 25
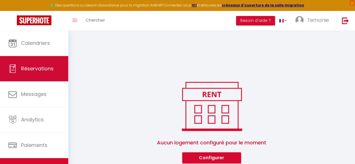
scroll to position [32, 0]
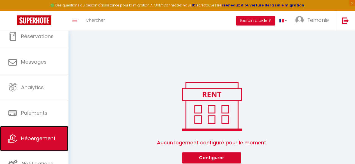
click at [42, 137] on span "Hébergement" at bounding box center [38, 138] width 35 height 7
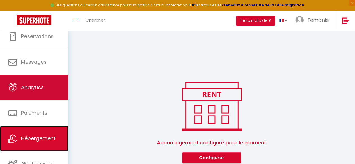
scroll to position [0, 0]
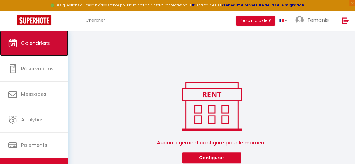
click at [31, 41] on span "Calendriers" at bounding box center [35, 43] width 29 height 7
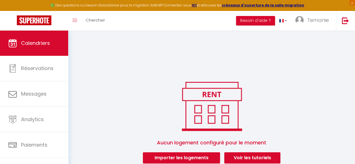
scroll to position [31, 0]
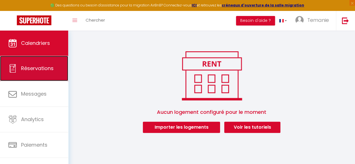
click at [50, 69] on span "Réservations" at bounding box center [37, 68] width 33 height 7
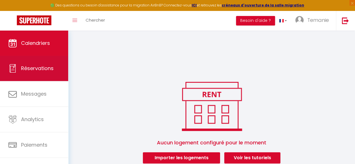
select select "not_cancelled"
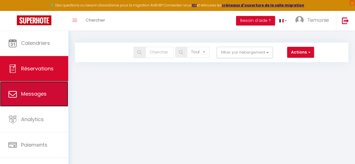
click at [22, 92] on span "Messages" at bounding box center [34, 93] width 26 height 7
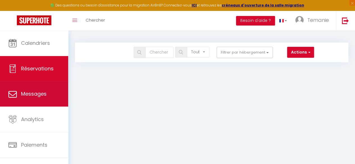
select select "message"
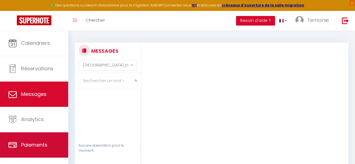
scroll to position [32, 0]
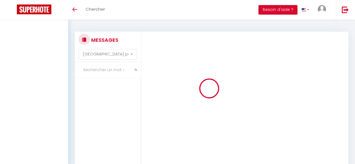
select select "message"
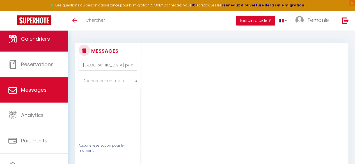
click at [31, 40] on span "Calendriers" at bounding box center [35, 38] width 29 height 7
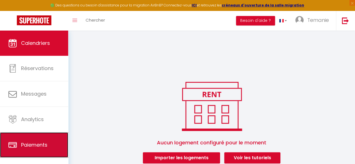
click at [34, 137] on link "Paiements" at bounding box center [34, 144] width 68 height 25
select select "2"
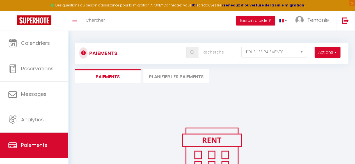
scroll to position [32, 0]
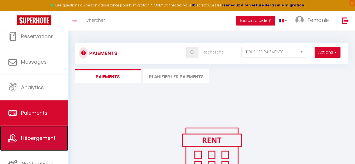
click at [44, 141] on span "Hébergement" at bounding box center [38, 138] width 35 height 7
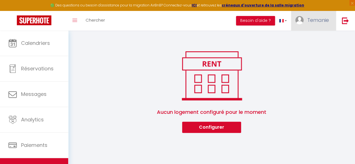
scroll to position [30, 0]
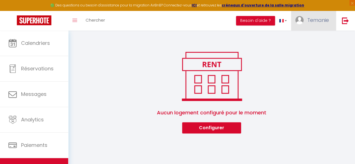
click at [306, 23] on link "Temanie" at bounding box center [313, 21] width 45 height 20
click at [150, 67] on div "Aucun logement configuré pour le moment Configurer" at bounding box center [211, 91] width 273 height 84
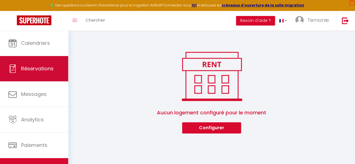
scroll to position [0, 0]
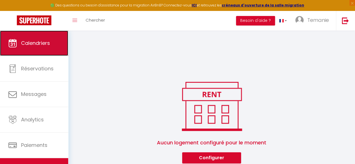
click at [41, 33] on link "Calendriers" at bounding box center [34, 43] width 68 height 25
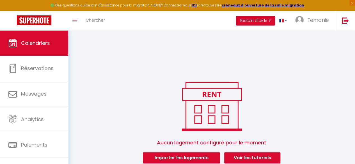
scroll to position [31, 0]
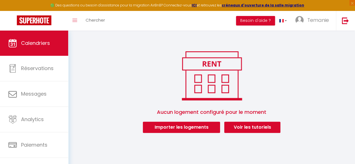
click at [205, 120] on span "Aucun logement configuré pour le moment" at bounding box center [211, 112] width 273 height 19
click at [205, 128] on button "Importer les logements" at bounding box center [181, 127] width 77 height 11
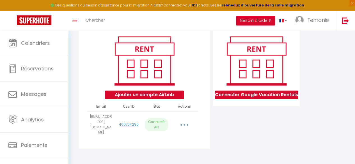
click at [71, 95] on div "INFORMATION Enregistrer Profil Utilisateur Services Plateformes MODÈLES Factura…" at bounding box center [211, 67] width 287 height 202
